Goal: Information Seeking & Learning: Check status

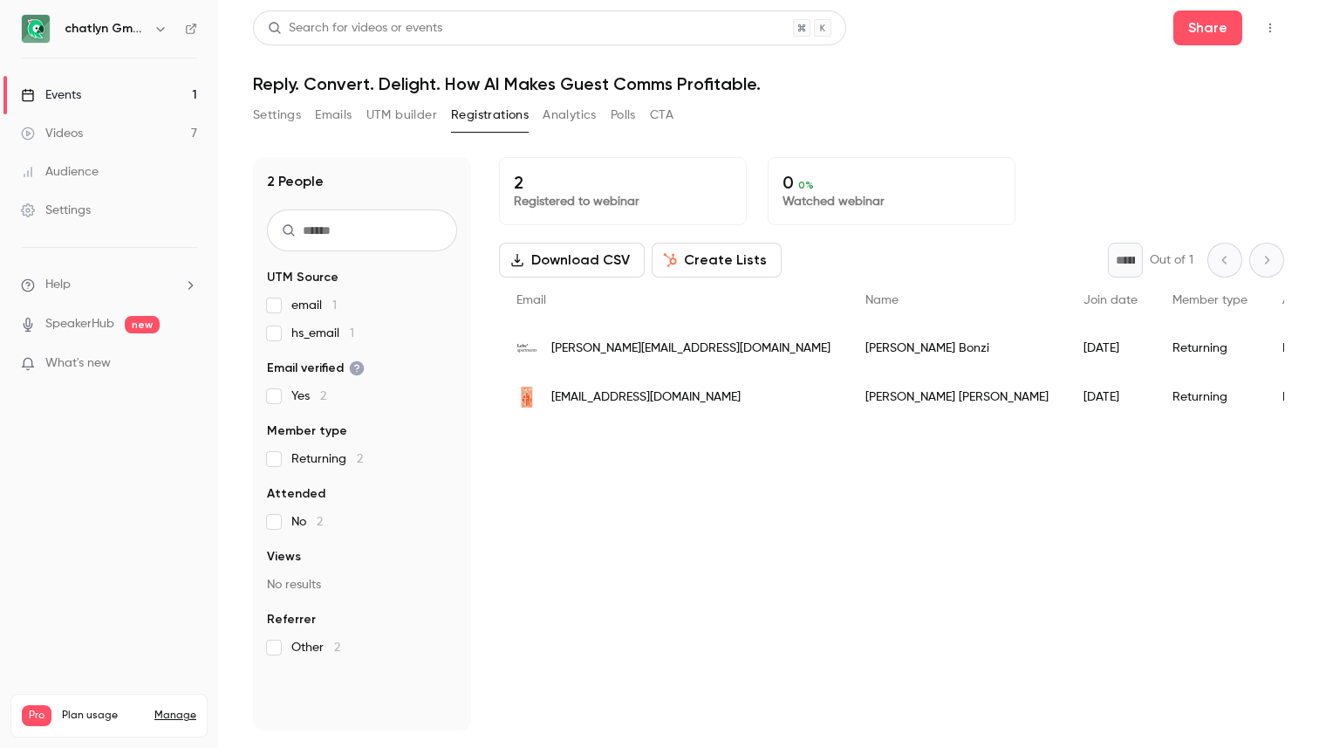
click at [415, 120] on button "UTM builder" at bounding box center [401, 115] width 71 height 28
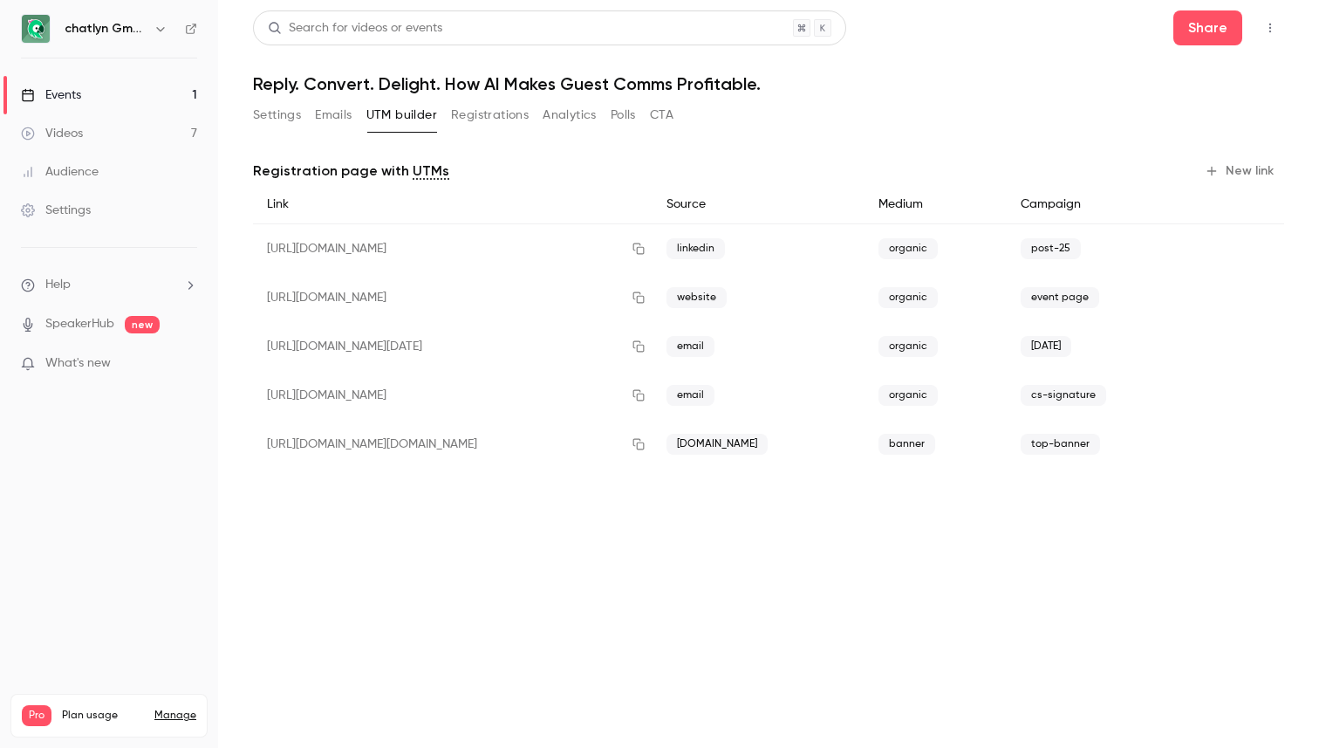
click at [483, 117] on button "Registrations" at bounding box center [490, 115] width 78 height 28
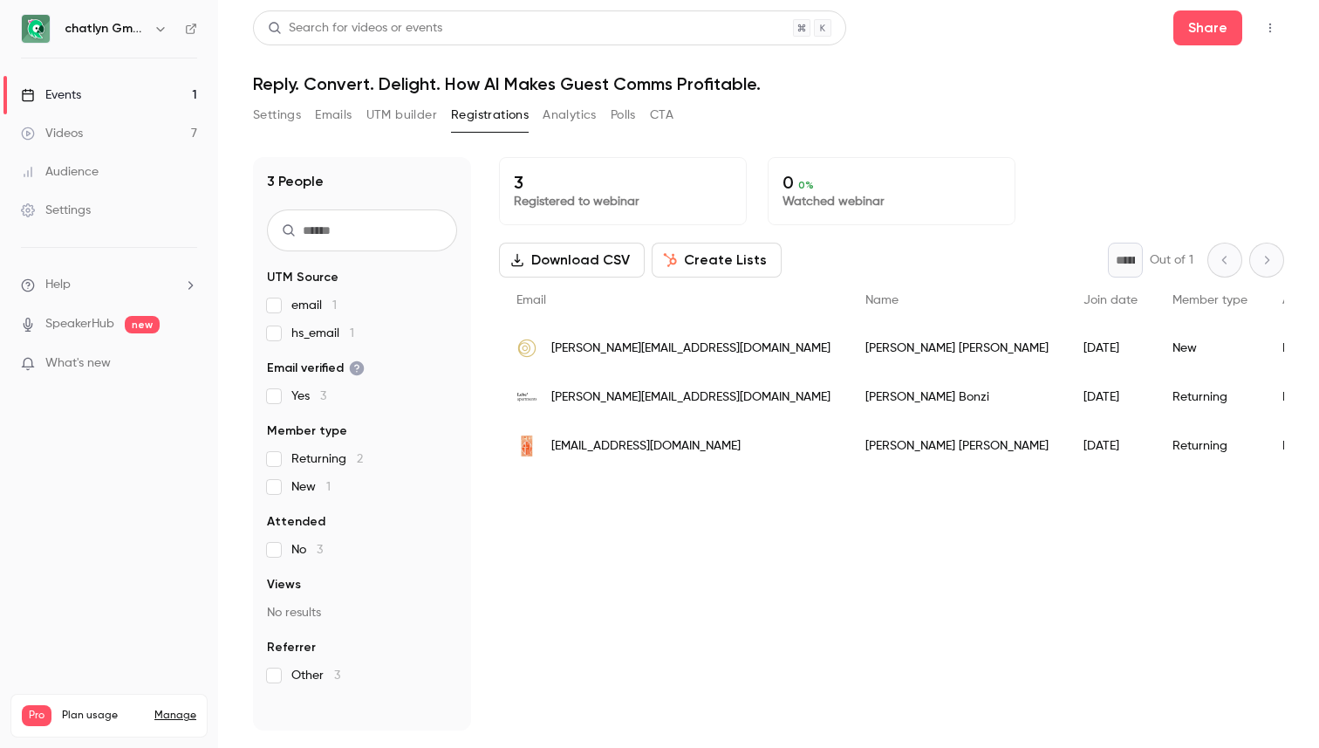
click at [678, 359] on div "[PERSON_NAME][EMAIL_ADDRESS][DOMAIN_NAME]" at bounding box center [673, 348] width 349 height 49
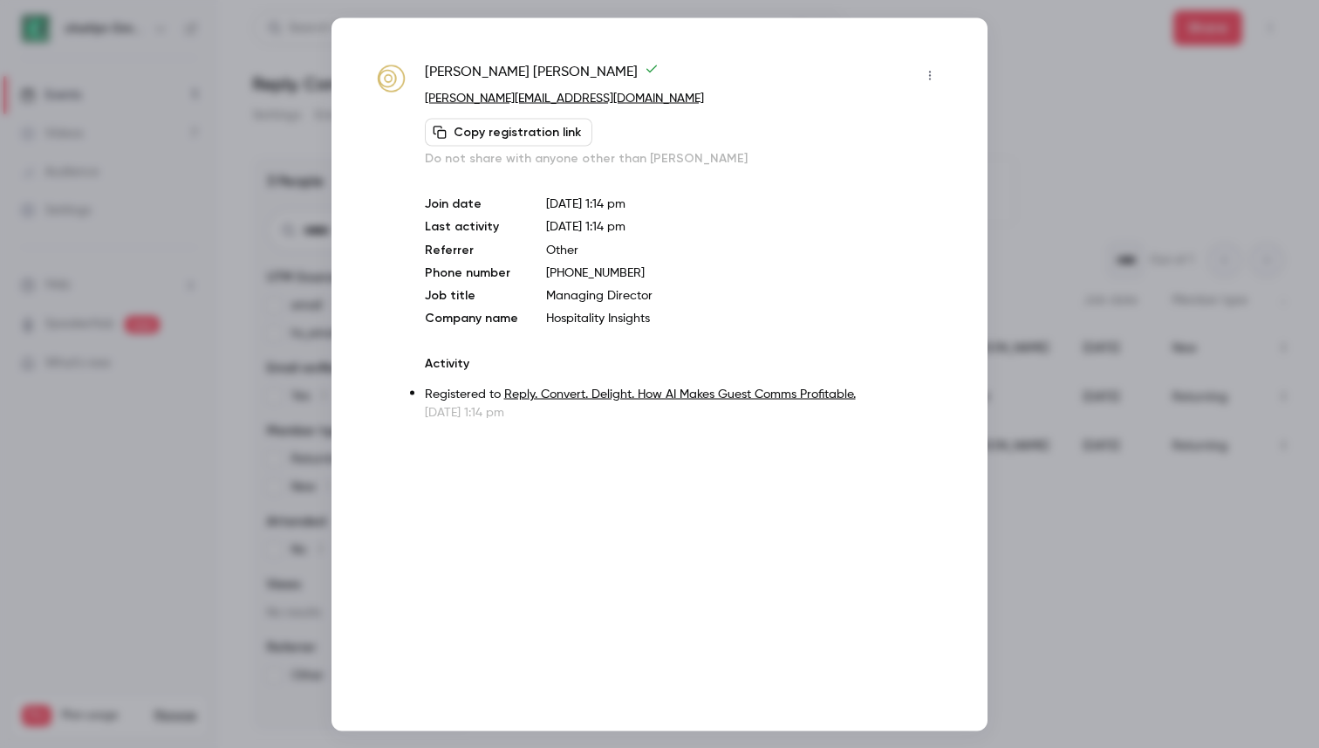
click at [316, 246] on div at bounding box center [659, 374] width 1319 height 748
